Goal: Find specific page/section: Find specific page/section

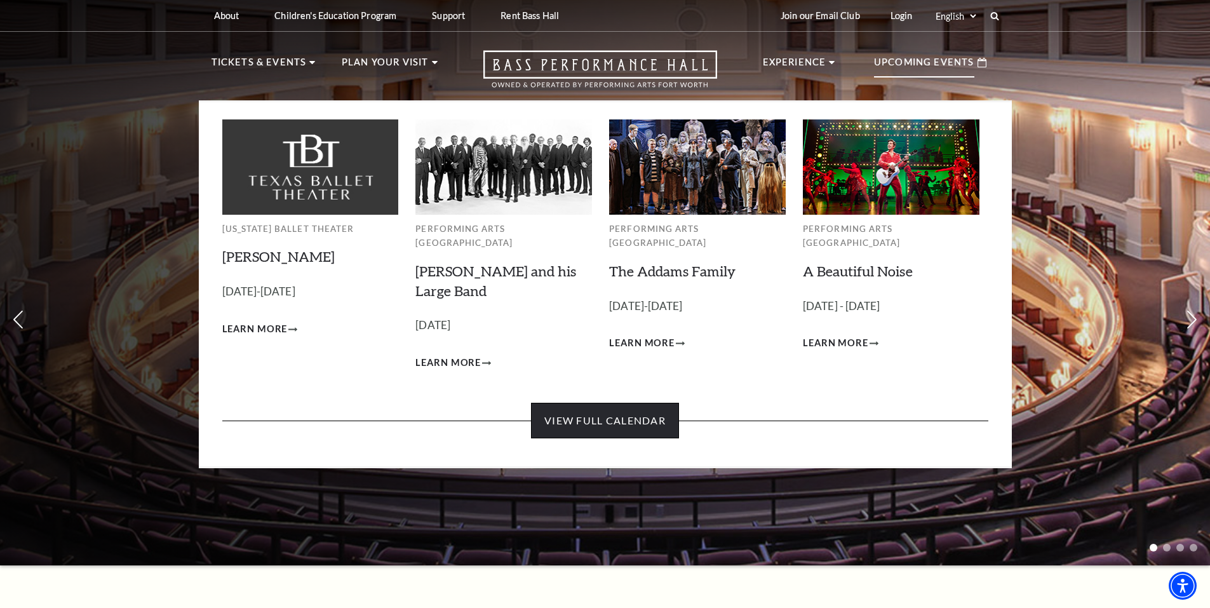
click at [626, 408] on link "View Full Calendar" at bounding box center [605, 421] width 148 height 36
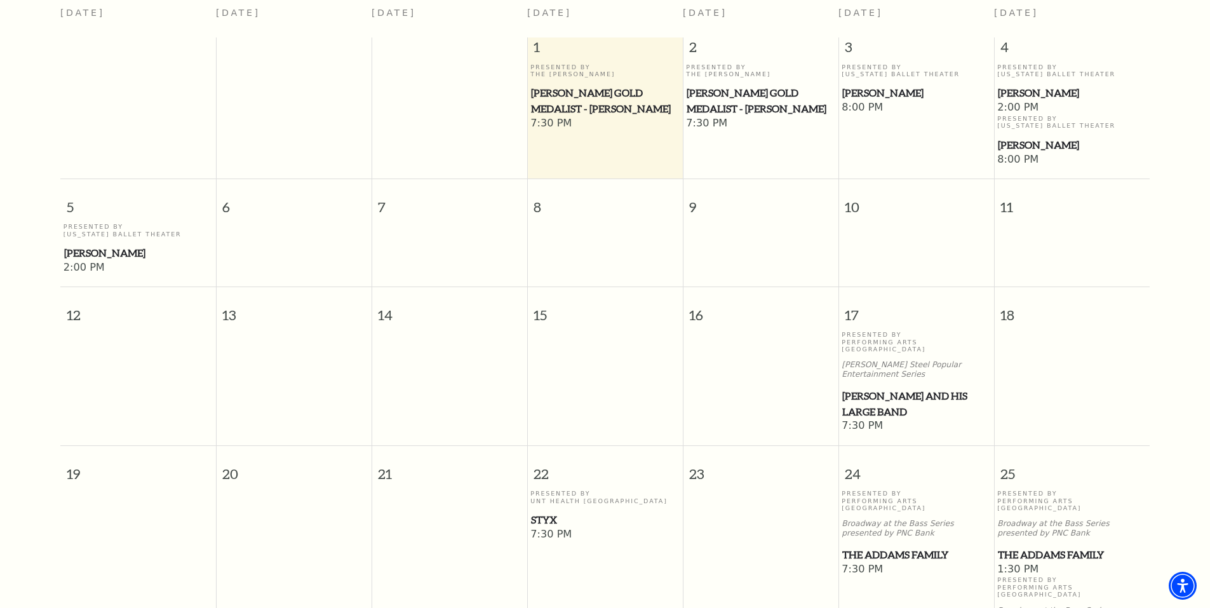
scroll to position [176, 0]
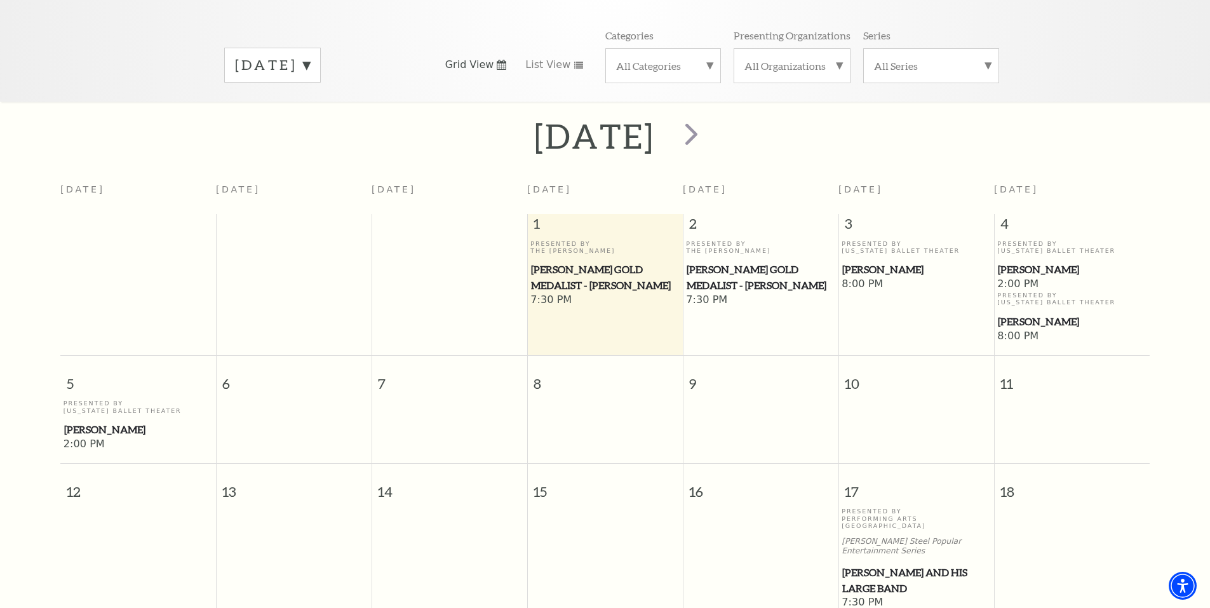
click at [637, 59] on label "All Categories" at bounding box center [663, 65] width 94 height 13
click at [640, 97] on label "Ballet" at bounding box center [663, 107] width 94 height 21
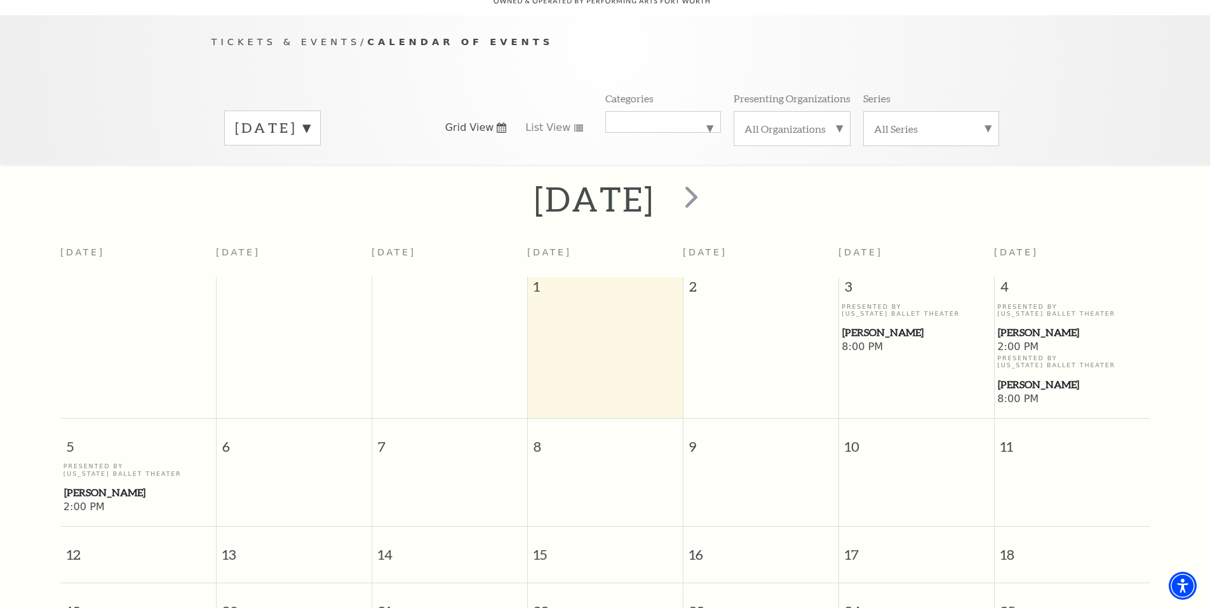
scroll to position [112, 0]
click at [542, 121] on span "List View" at bounding box center [547, 128] width 45 height 14
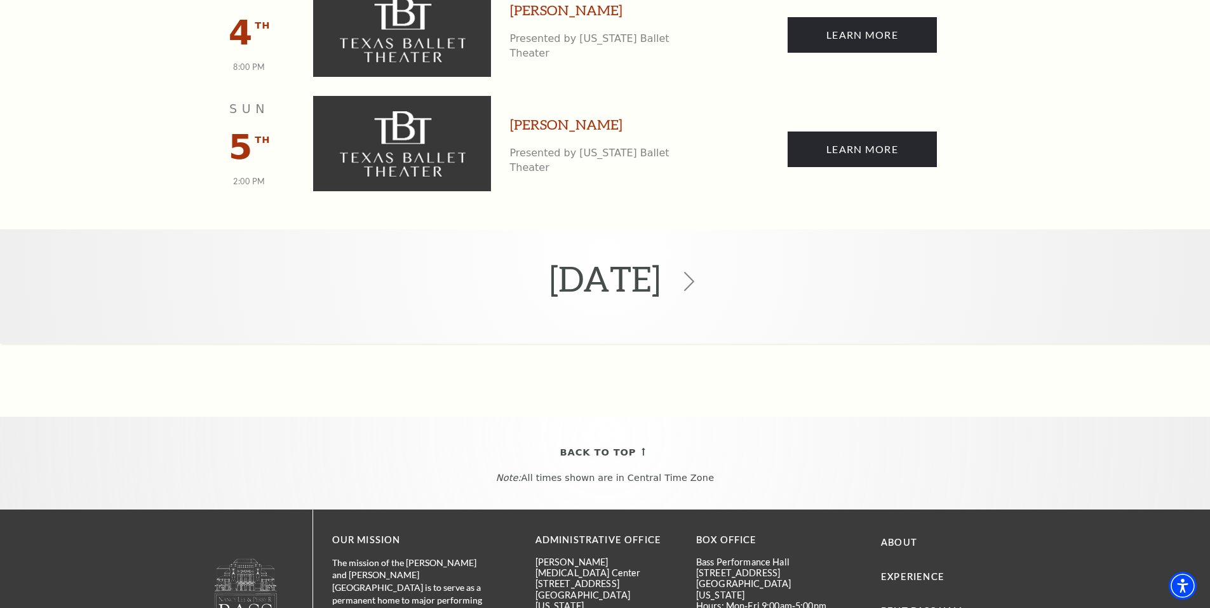
scroll to position [684, 0]
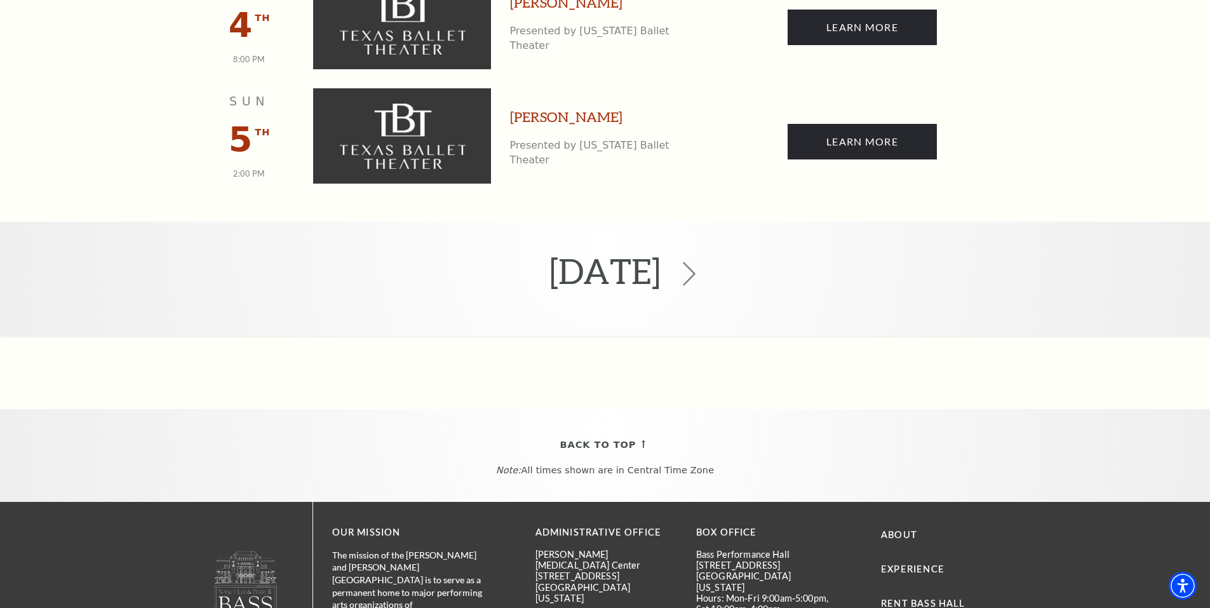
click at [695, 265] on use at bounding box center [689, 274] width 13 height 24
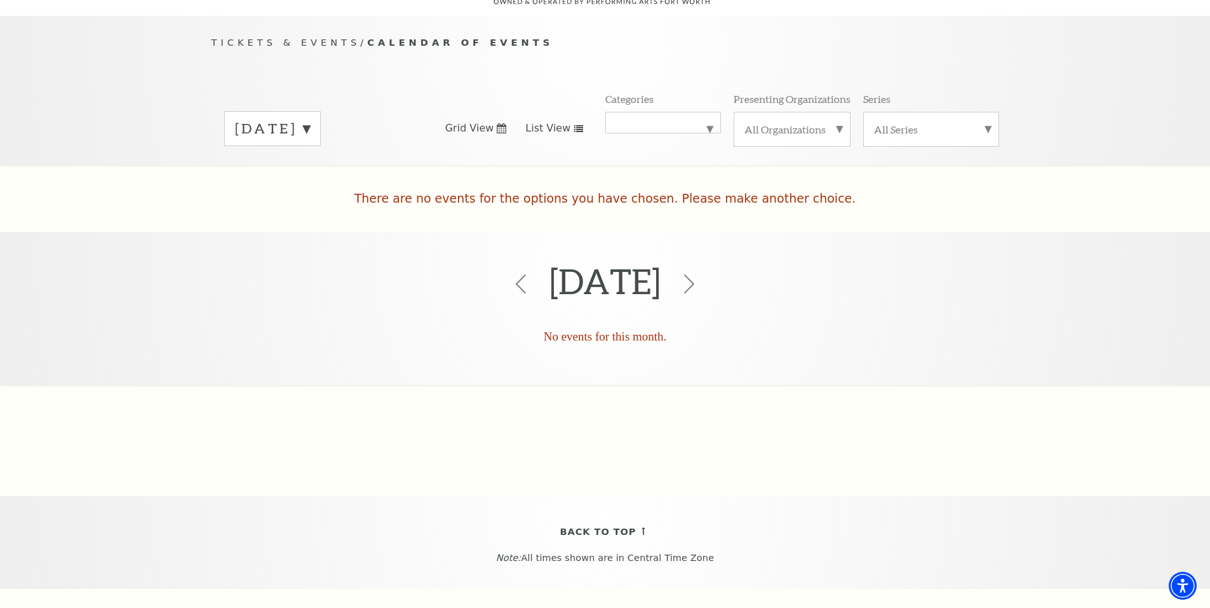
scroll to position [176, 0]
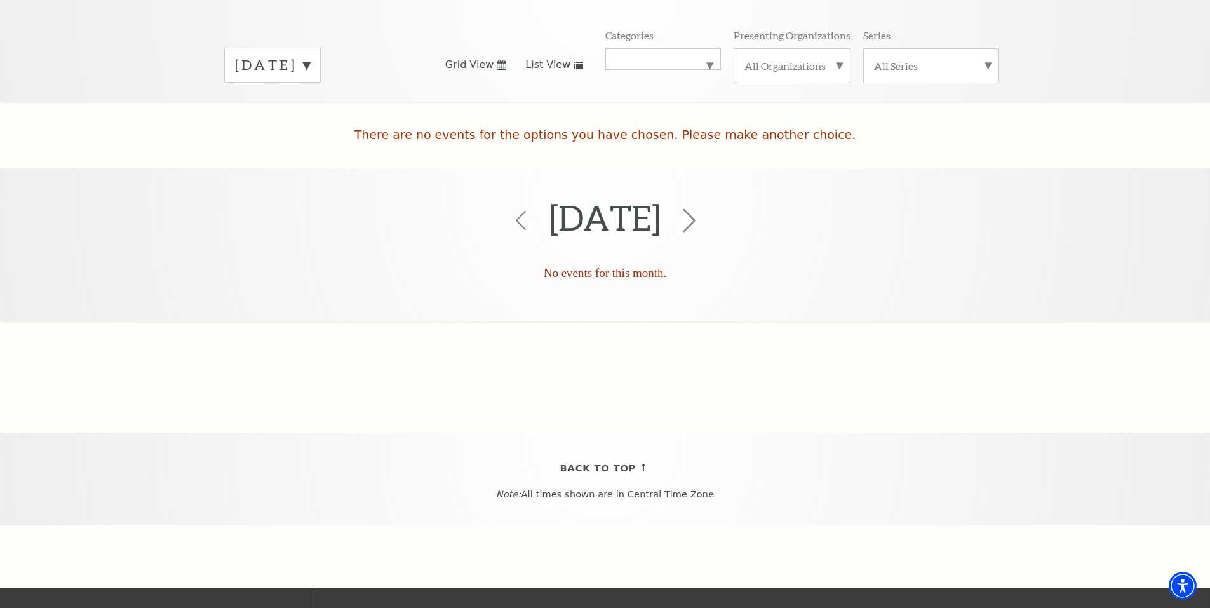
click at [695, 208] on use at bounding box center [689, 220] width 13 height 24
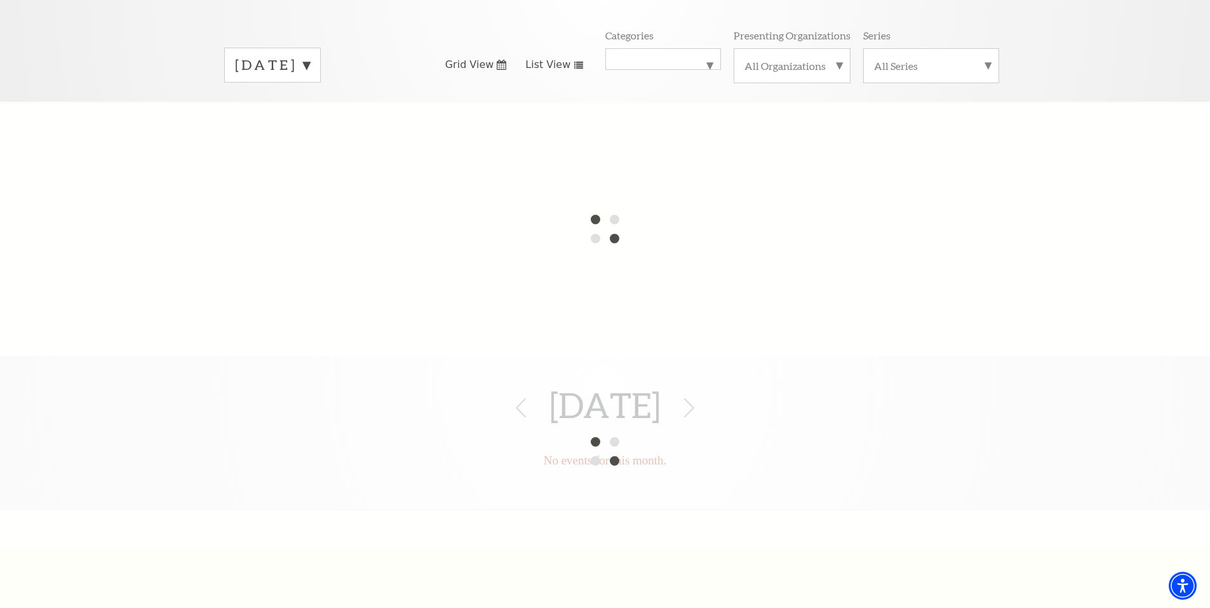
scroll to position [49, 0]
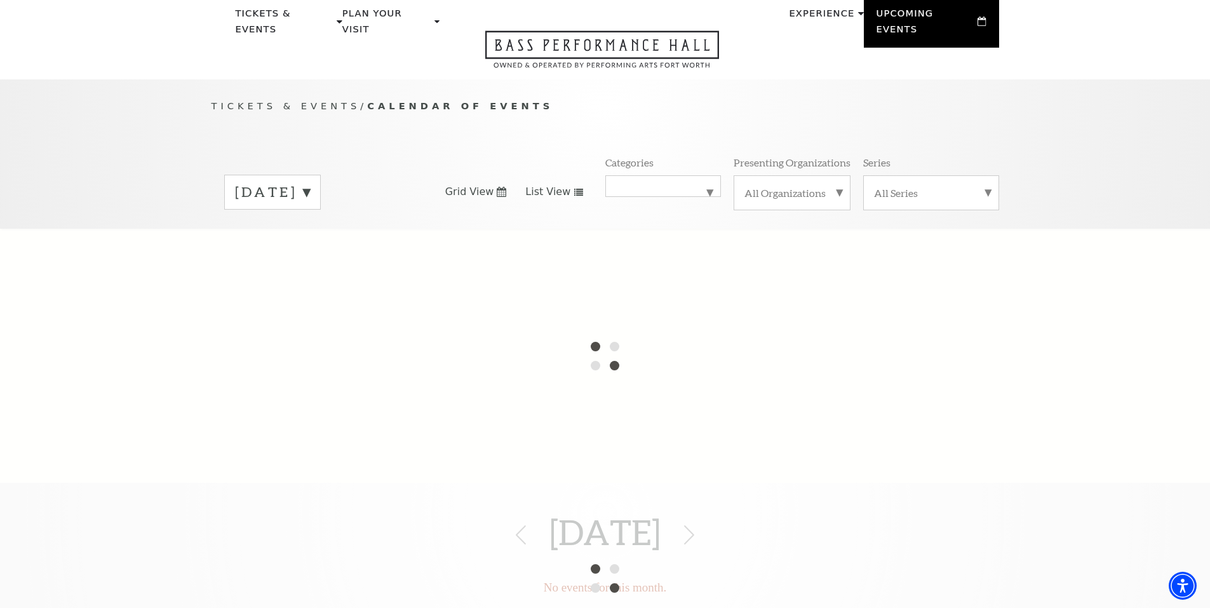
click at [310, 182] on label "[DATE]" at bounding box center [272, 192] width 75 height 20
click at [1133, 128] on div "Tickets & Events / Calendar of Events [DATE] [DATE] [DATE] [DATE] [DATE] [DATE]…" at bounding box center [605, 153] width 1210 height 149
